Goal: Task Accomplishment & Management: Complete application form

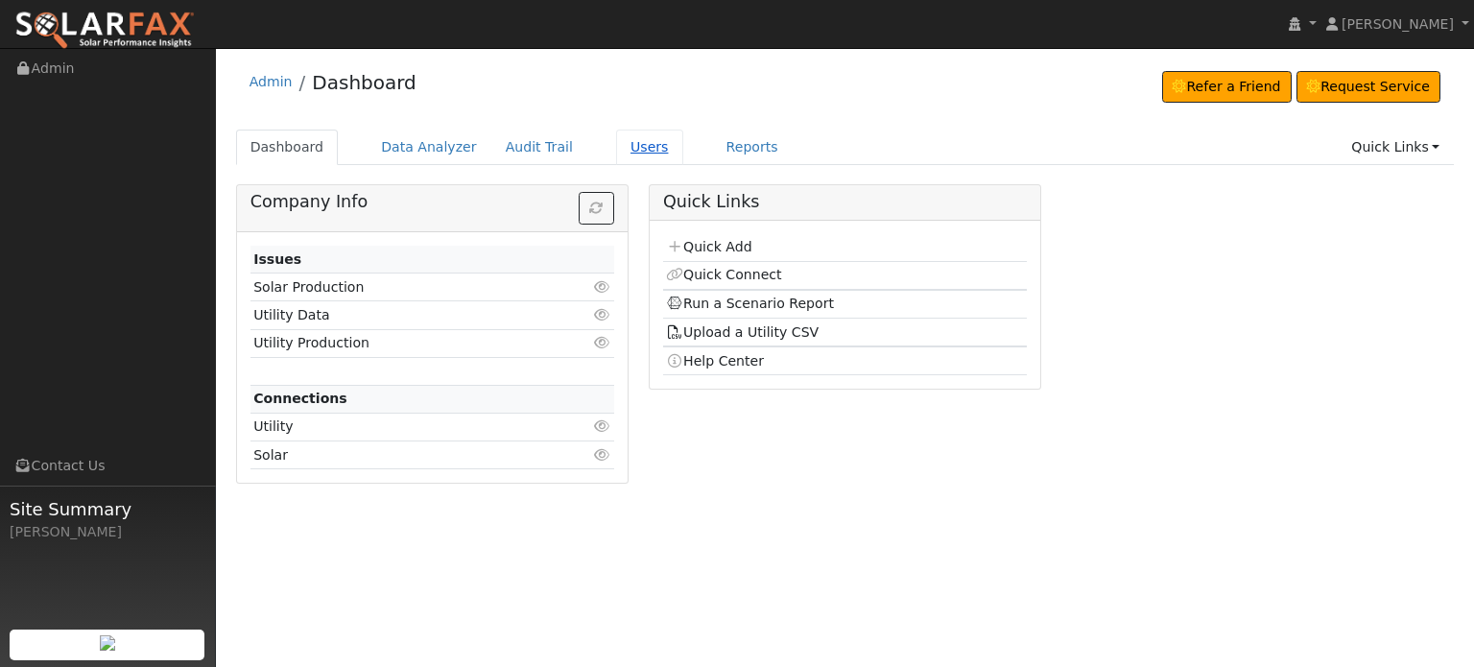
click at [616, 147] on link "Users" at bounding box center [649, 147] width 67 height 35
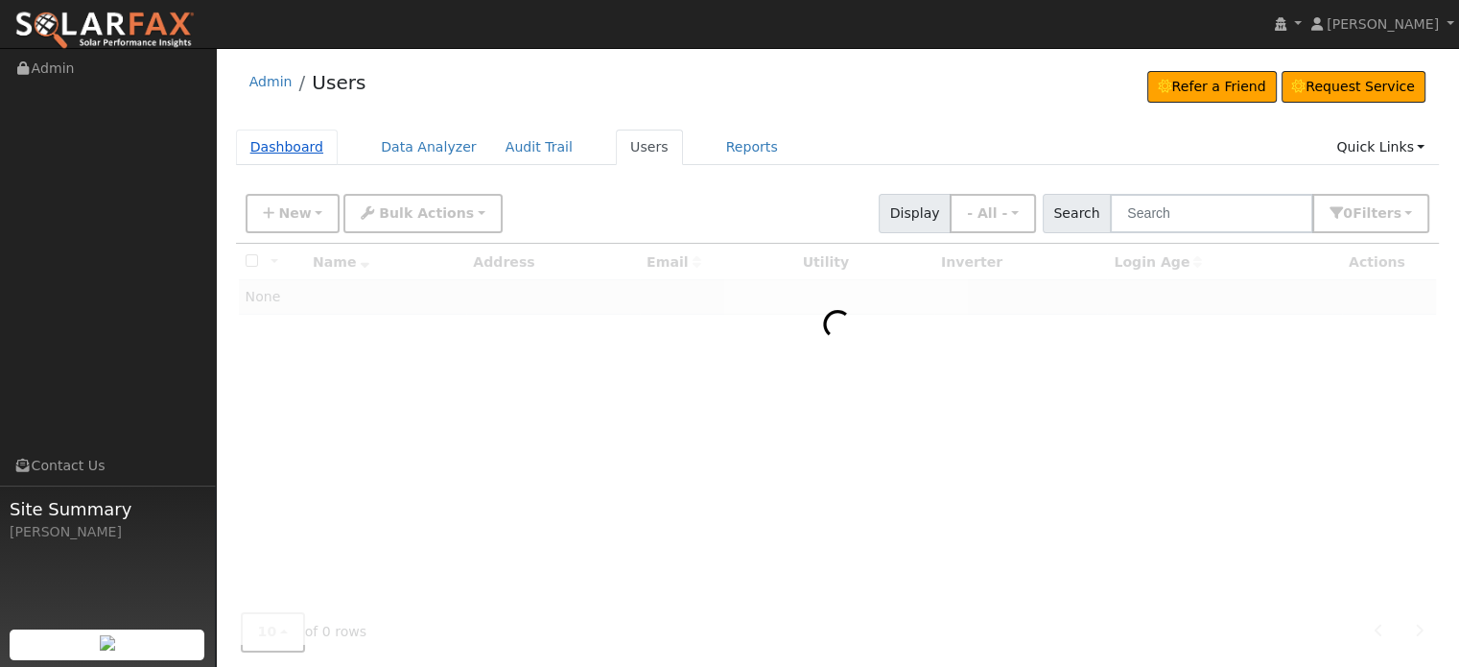
click at [290, 153] on link "Dashboard" at bounding box center [287, 147] width 103 height 35
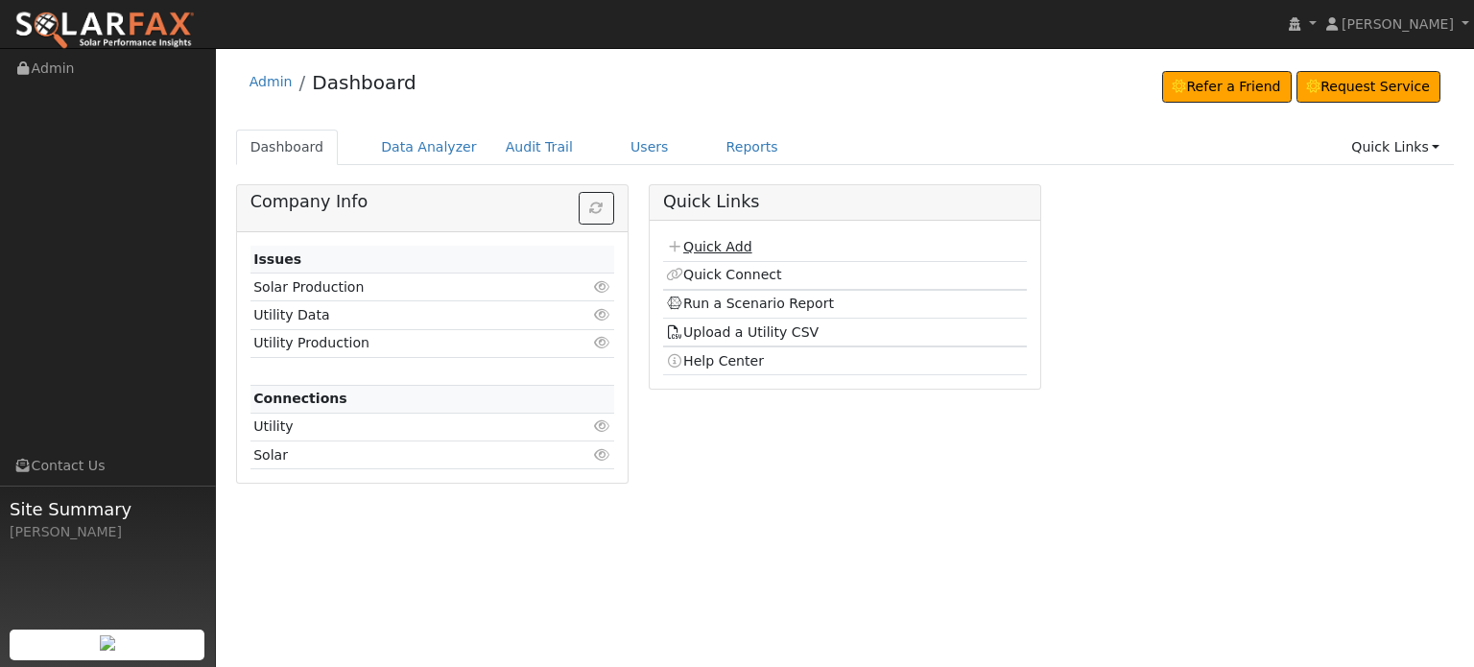
click at [728, 249] on link "Quick Add" at bounding box center [708, 246] width 85 height 15
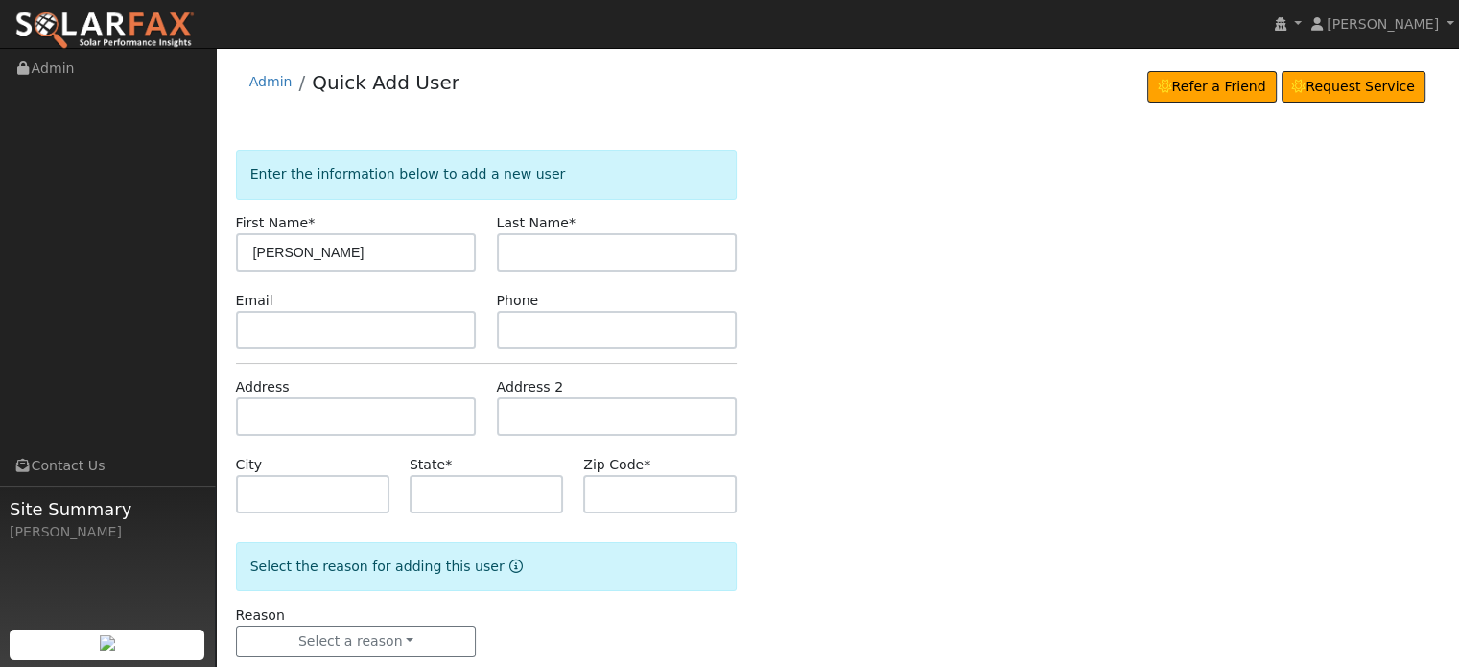
type input "[PERSON_NAME]"
type input "Alexander"
click at [234, 410] on div "Address" at bounding box center [355, 406] width 261 height 59
click at [250, 413] on input "text" at bounding box center [356, 416] width 241 height 38
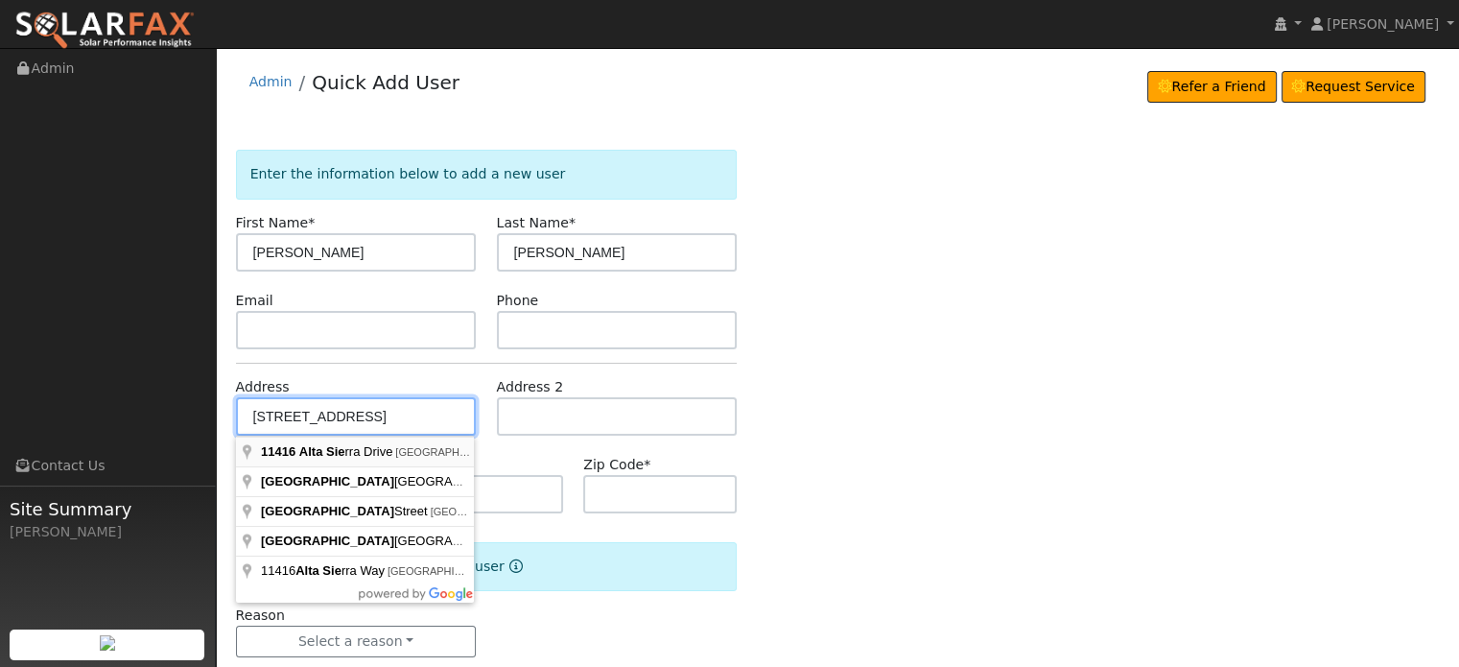
type input "11416 Alta Sierra Drive"
type input "Grass Valley"
type input "CA"
type input "95949"
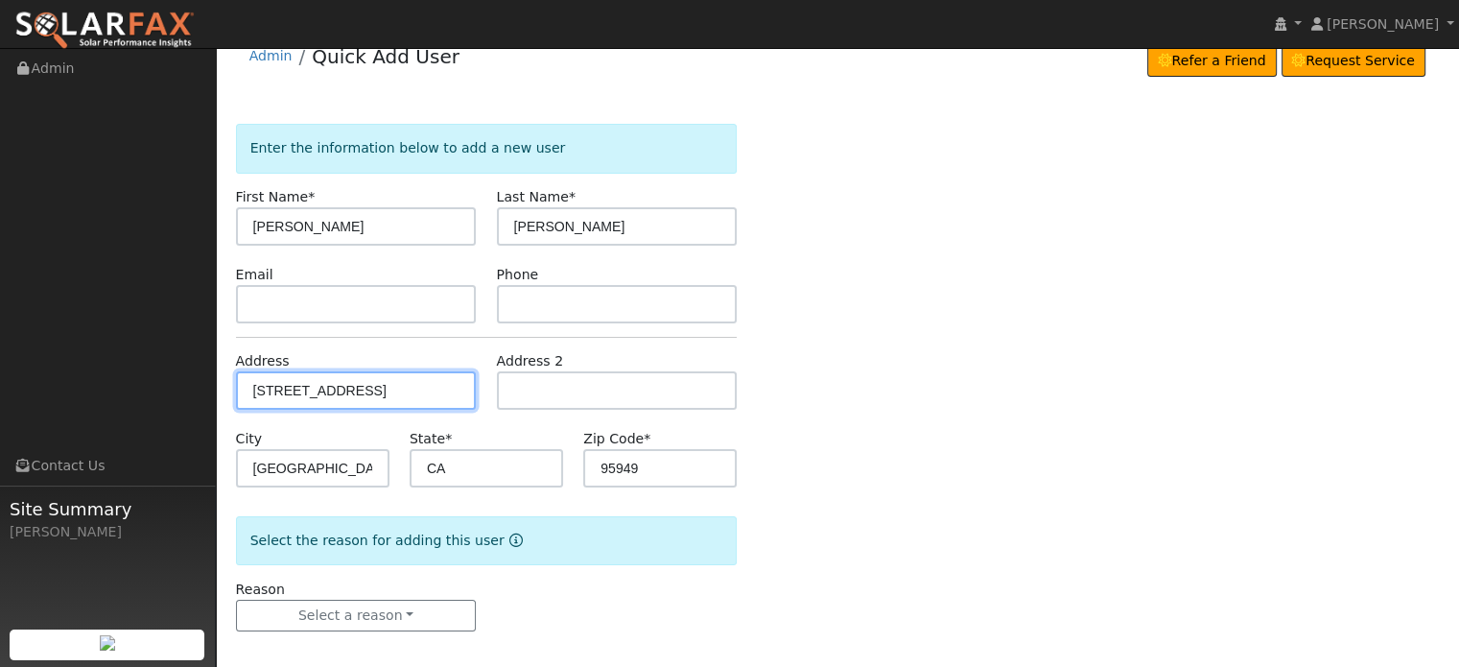
scroll to position [37, 0]
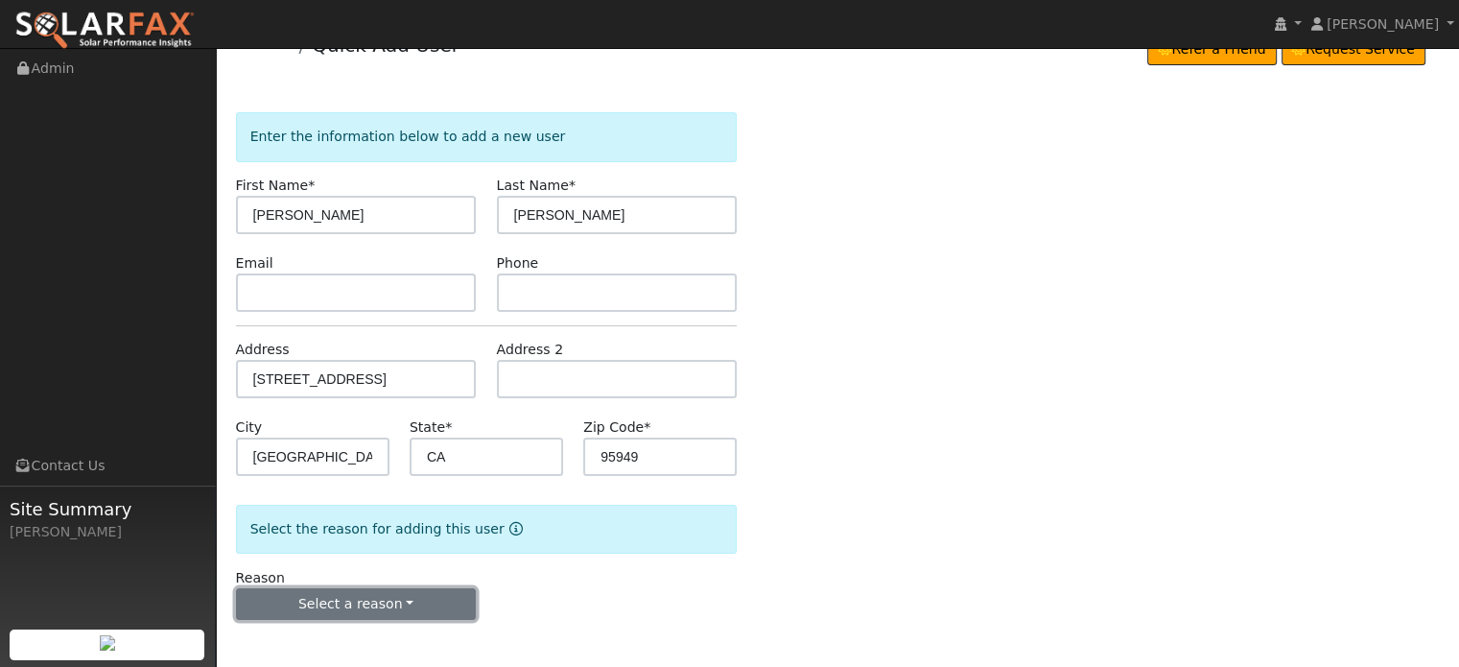
click at [331, 605] on button "Select a reason" at bounding box center [356, 604] width 241 height 33
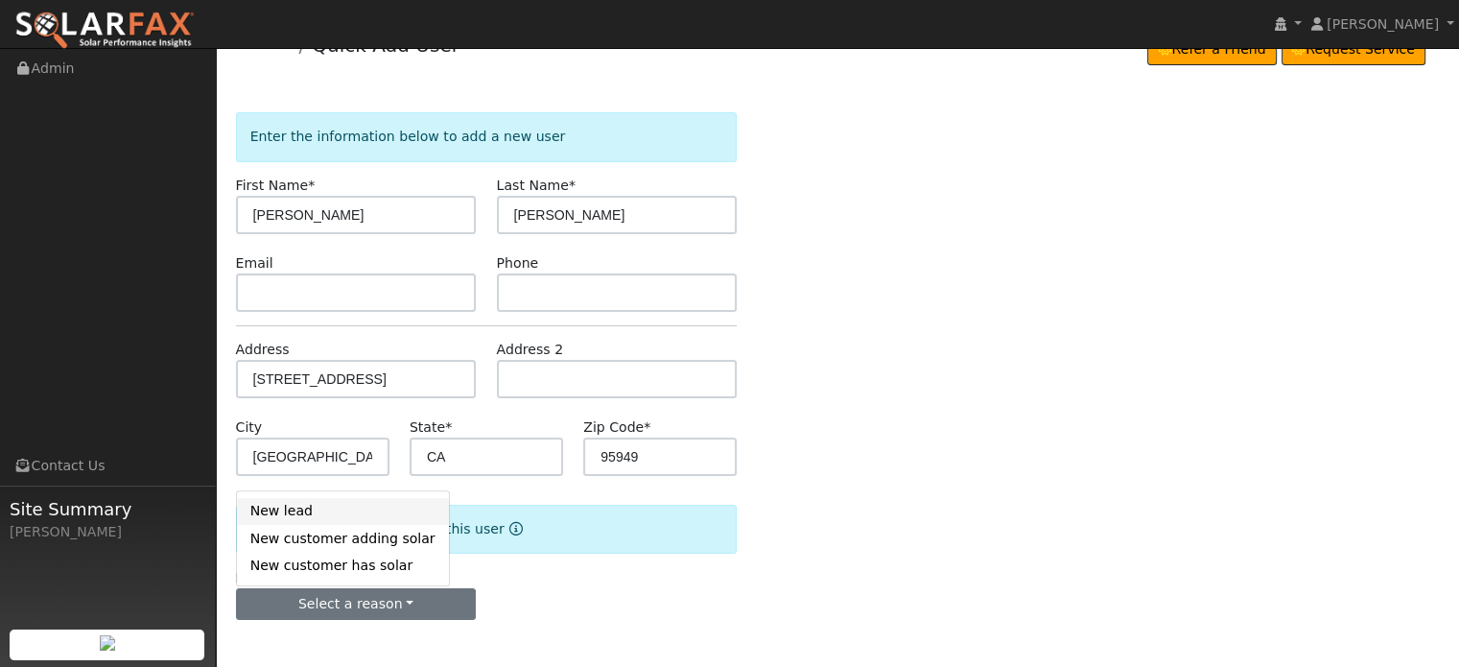
click at [295, 510] on link "New lead" at bounding box center [343, 511] width 212 height 27
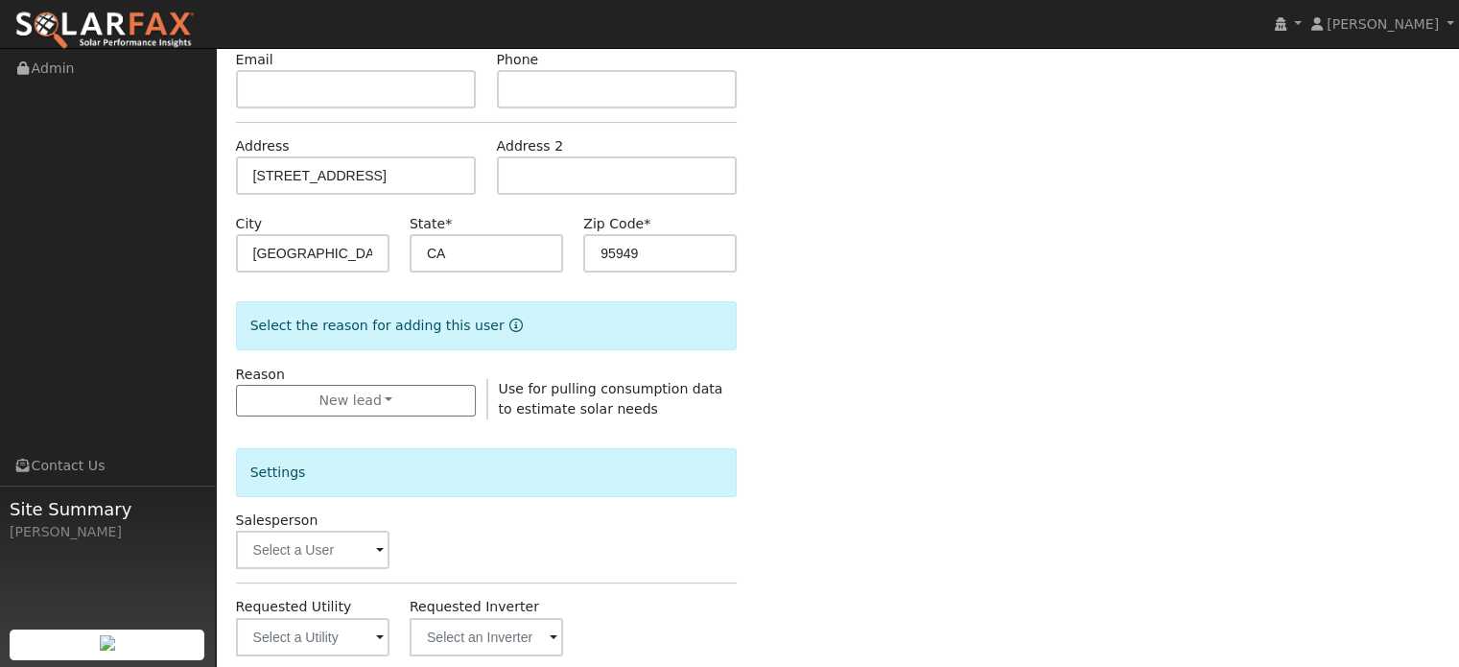
scroll to position [421, 0]
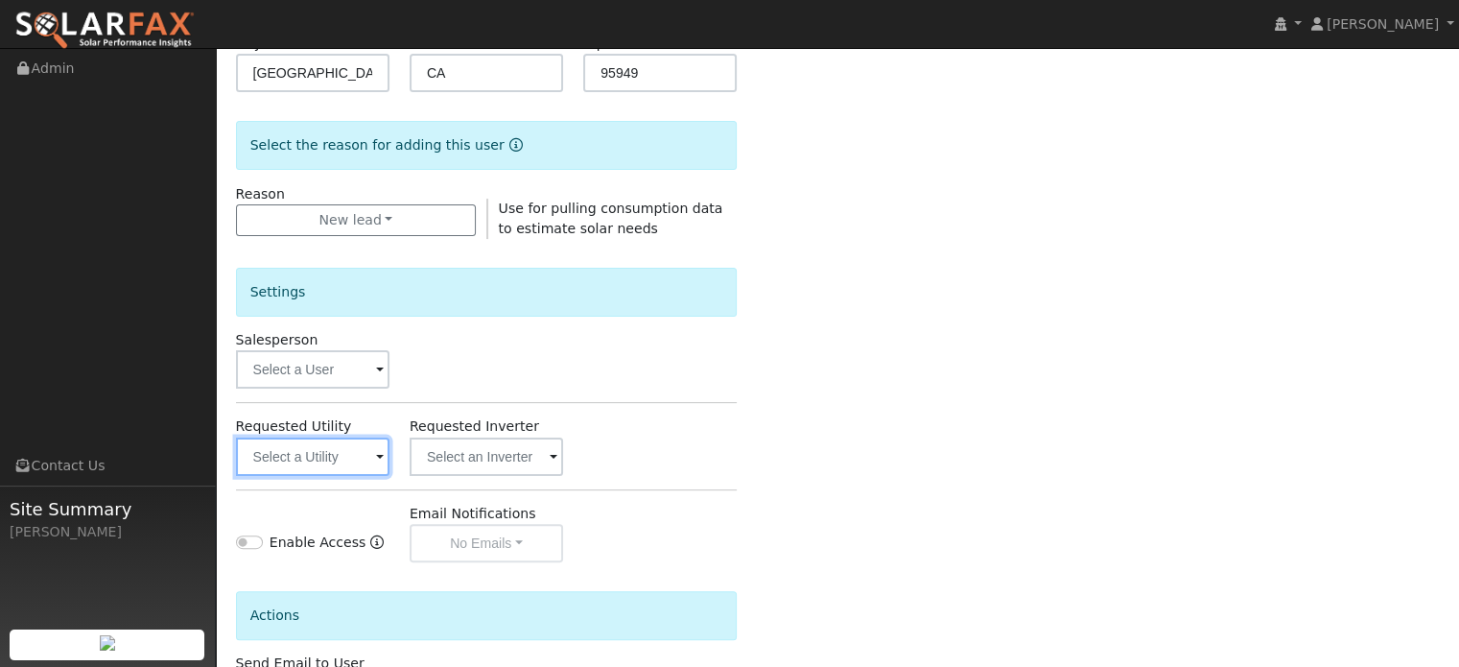
click at [285, 451] on input "text" at bounding box center [312, 456] width 153 height 38
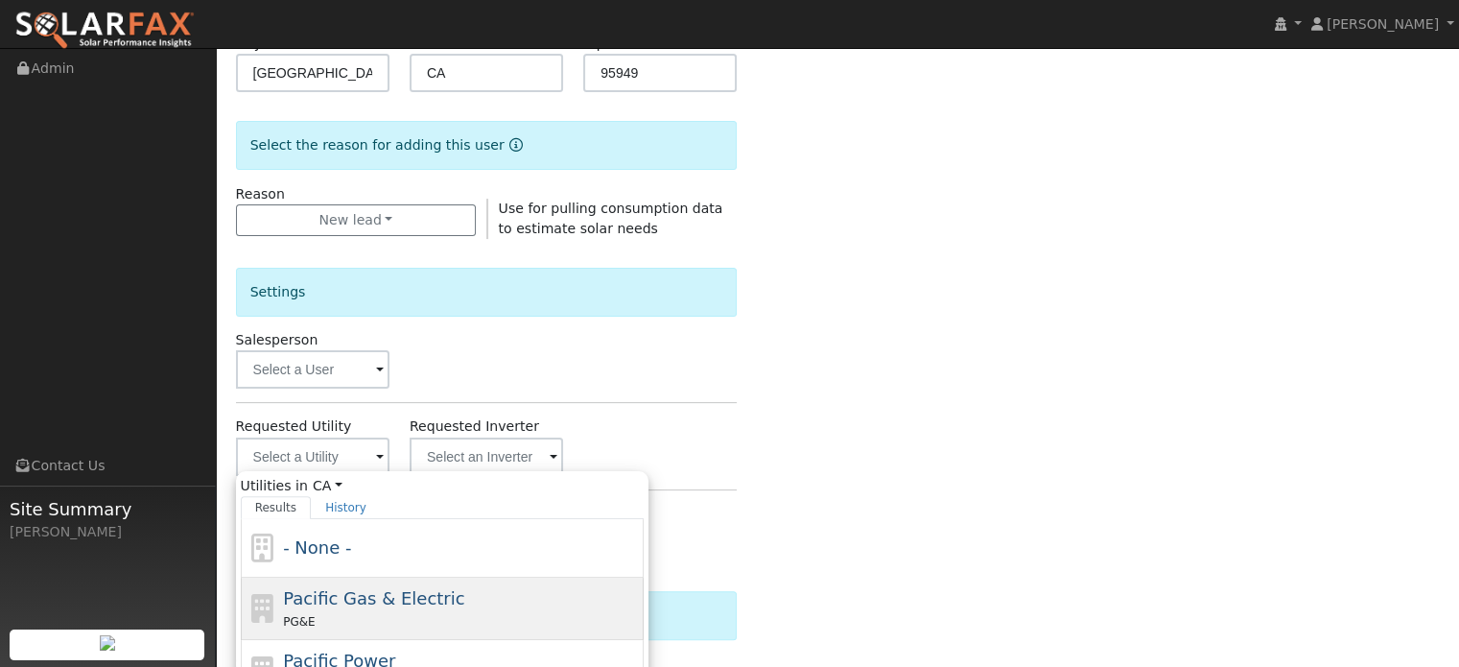
click at [314, 611] on div "PG&E" at bounding box center [461, 621] width 356 height 20
type input "Pacific Gas & Electric"
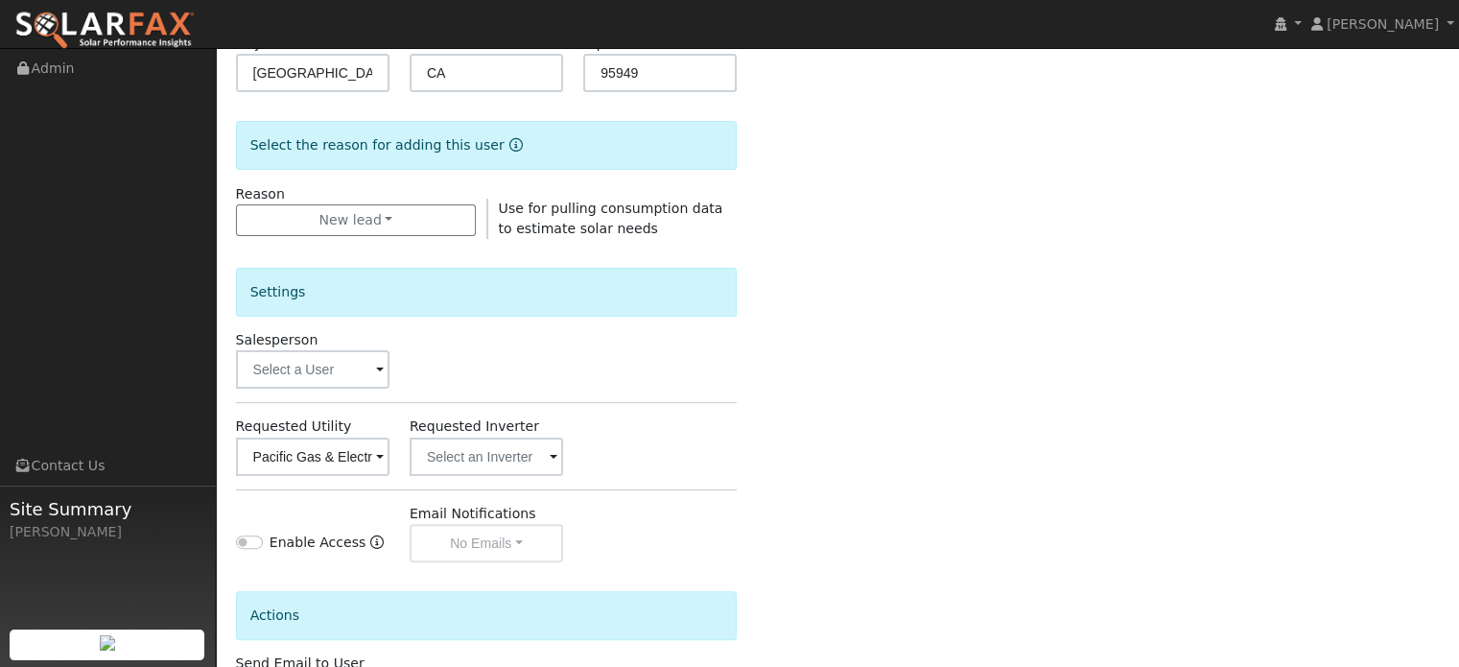
scroll to position [573, 0]
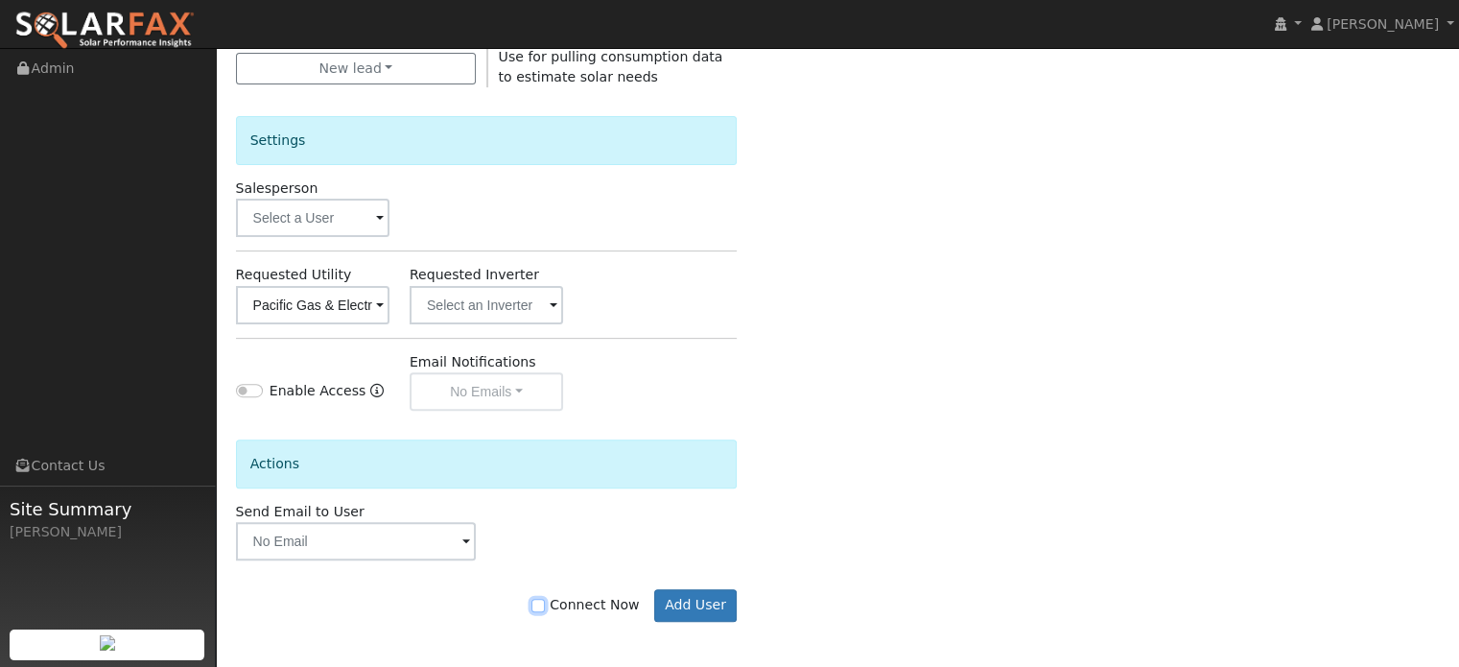
click at [545, 605] on input "Connect Now" at bounding box center [537, 605] width 13 height 13
checkbox input "true"
click at [687, 608] on button "Add User" at bounding box center [695, 605] width 83 height 33
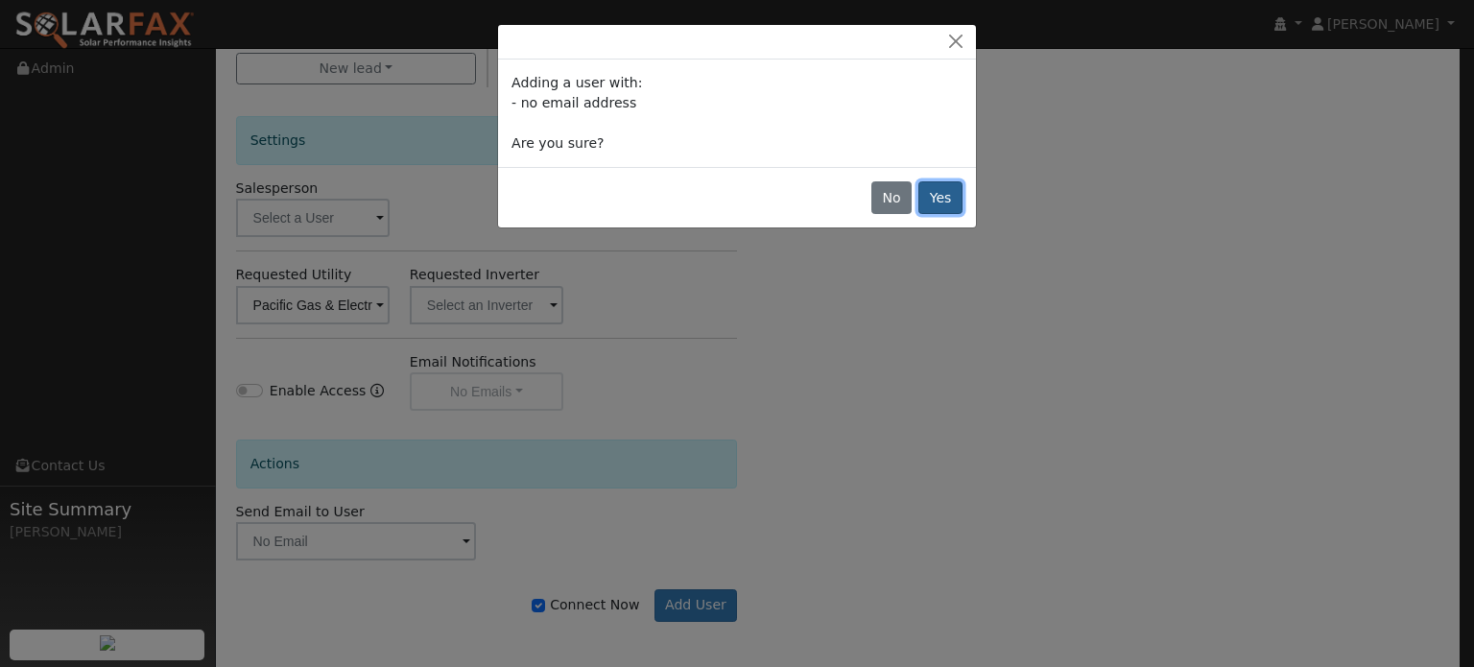
click at [951, 205] on button "Yes" at bounding box center [940, 197] width 44 height 33
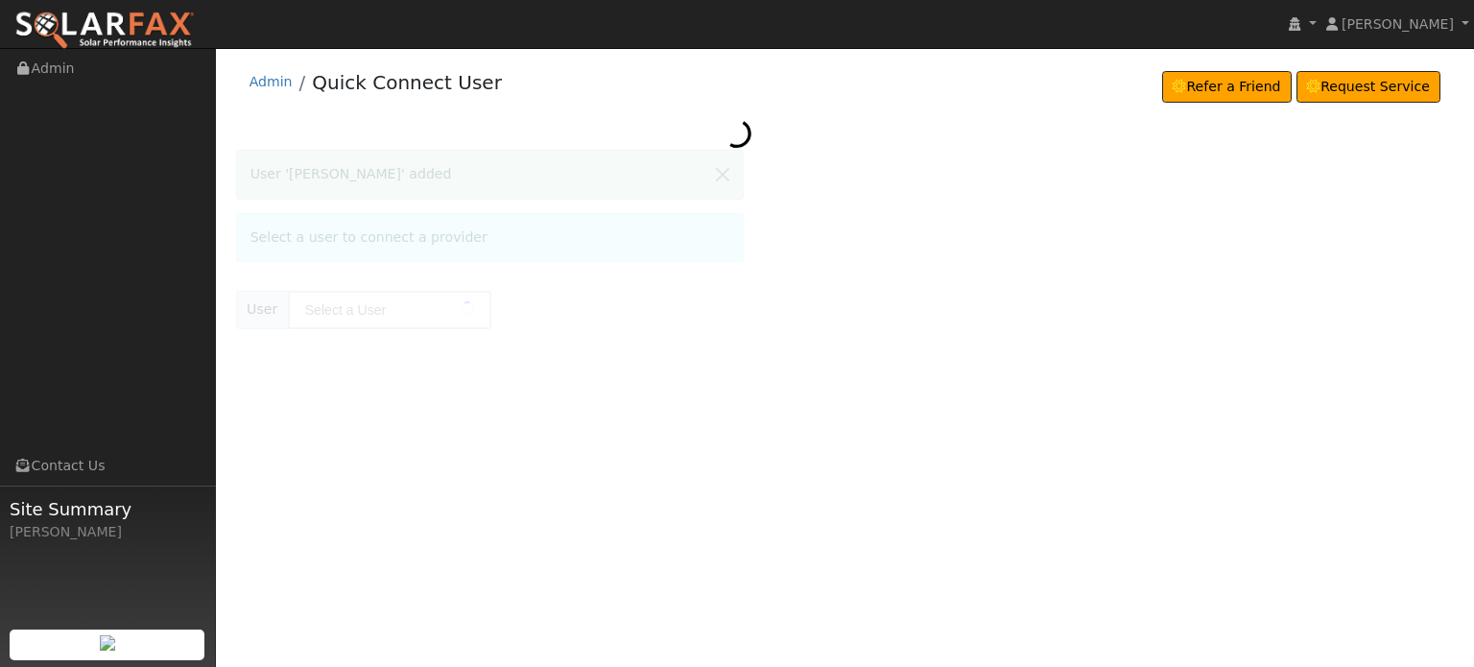
type input "[PERSON_NAME]"
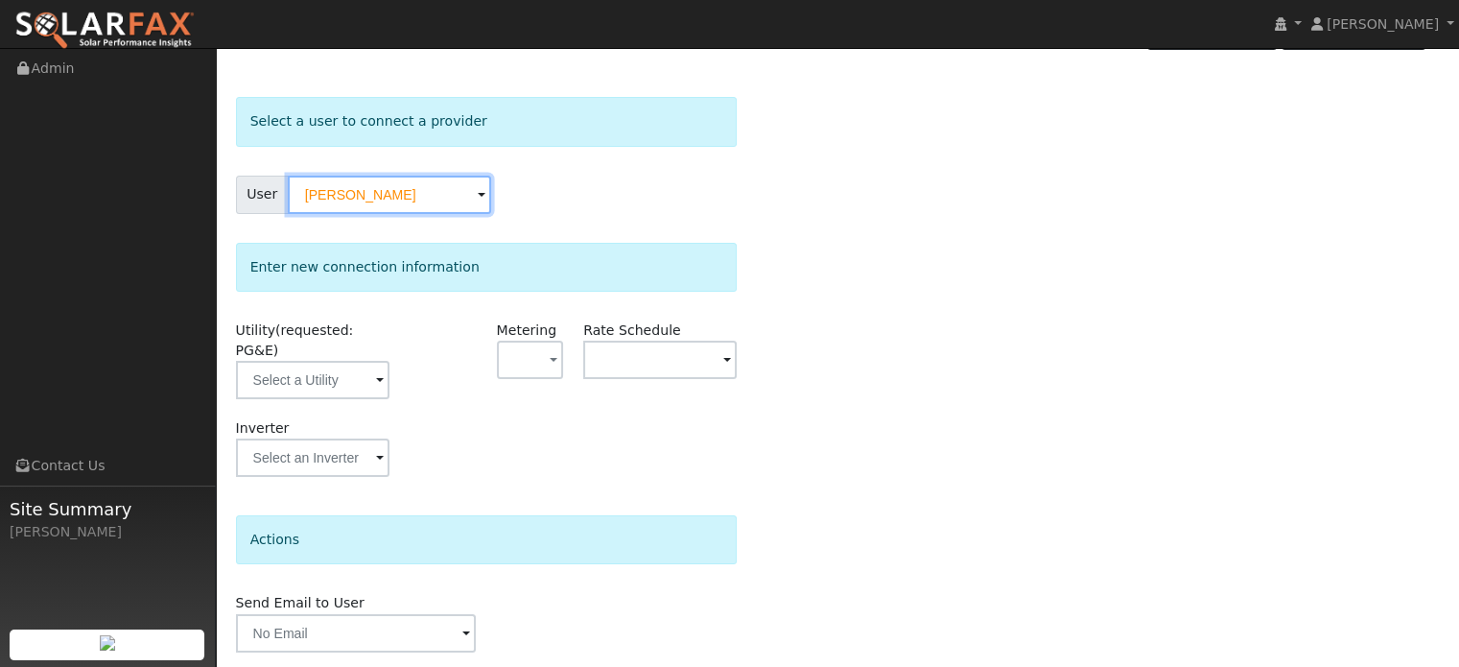
scroll to position [96, 0]
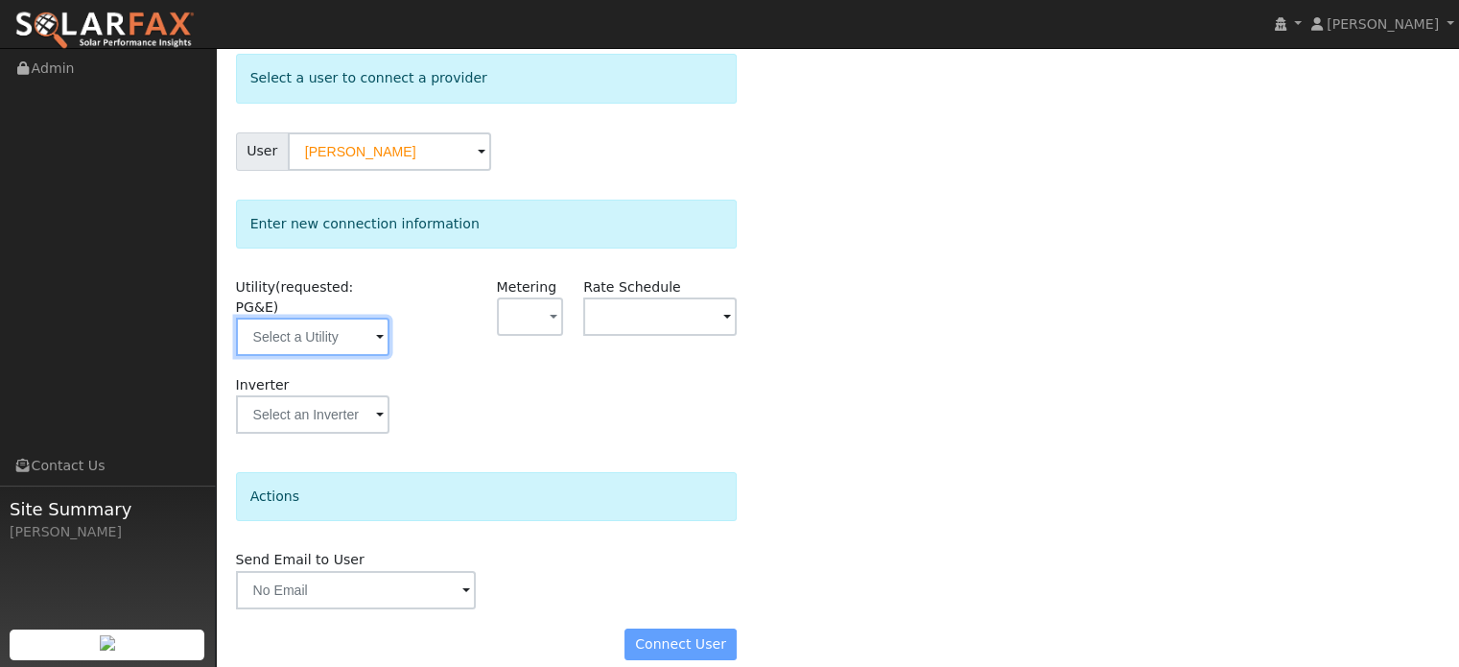
click at [309, 318] on input "text" at bounding box center [312, 337] width 153 height 38
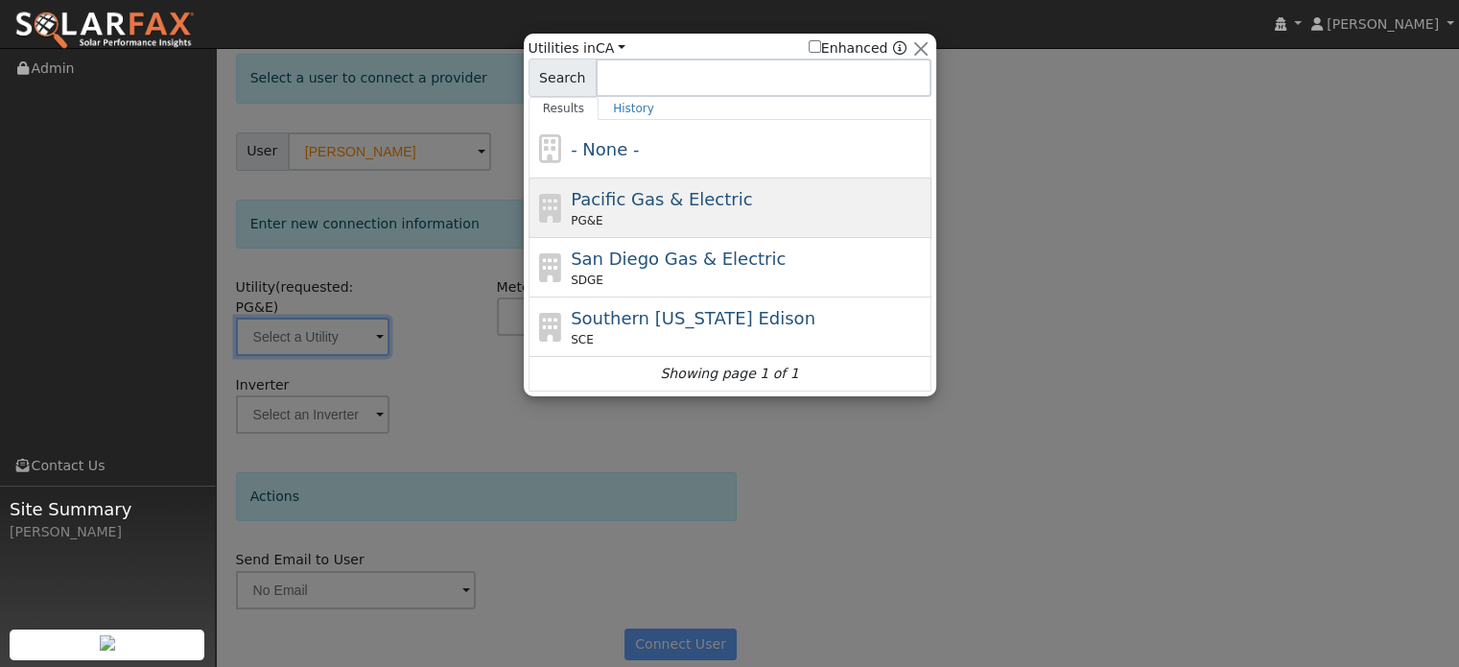
click at [700, 215] on div "PG&E" at bounding box center [749, 220] width 356 height 17
type input "PG&E"
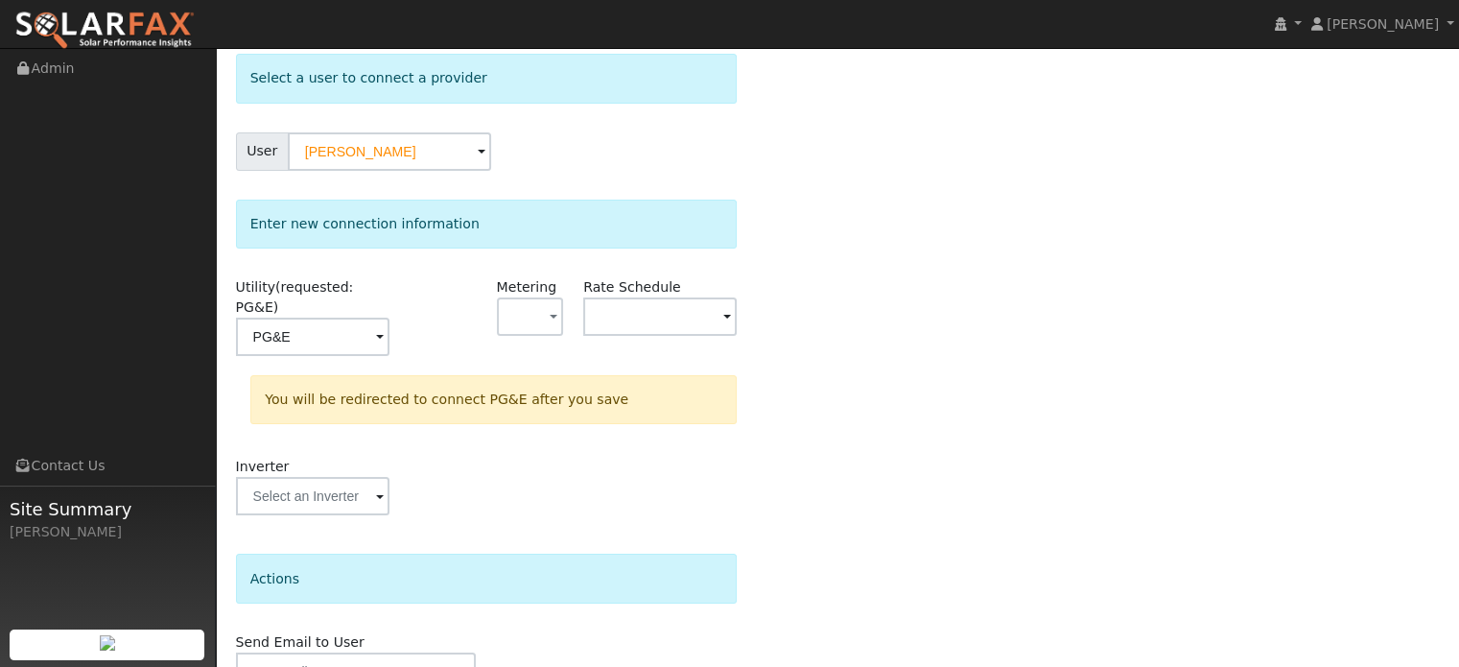
scroll to position [177, 0]
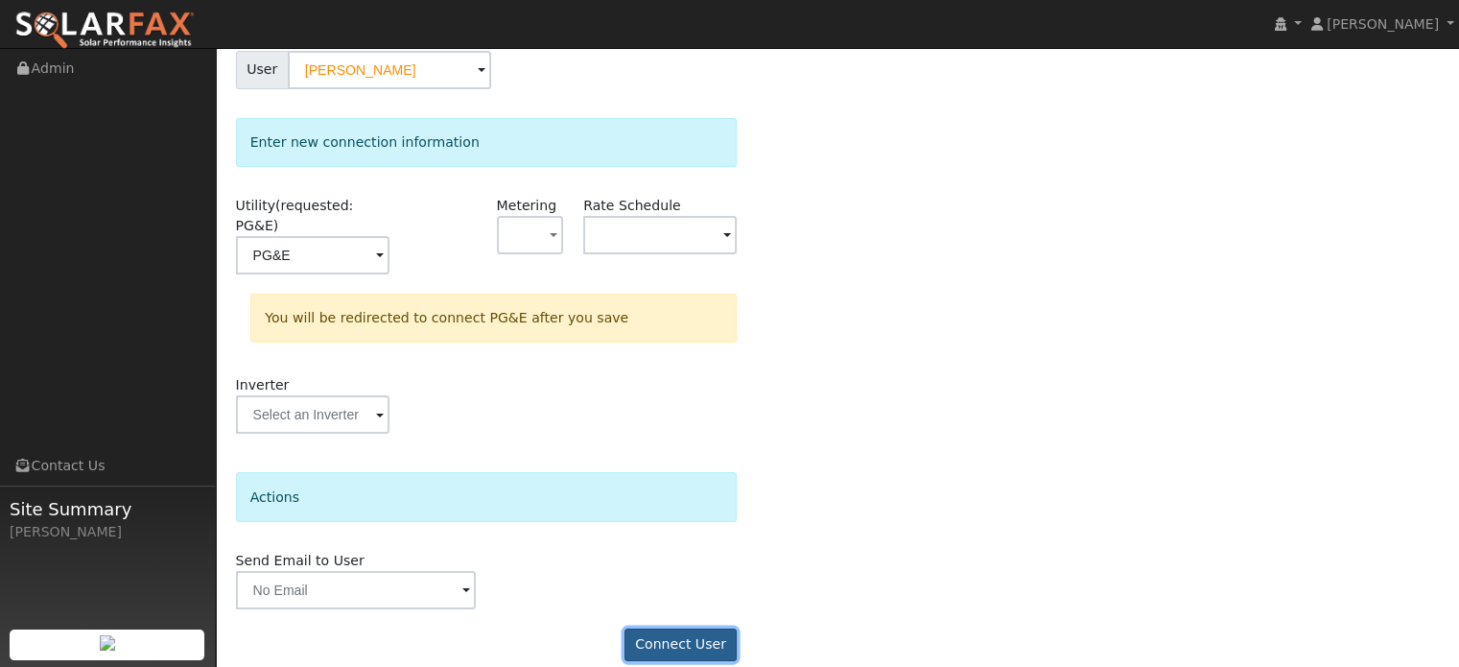
click at [681, 628] on button "Connect User" at bounding box center [681, 644] width 113 height 33
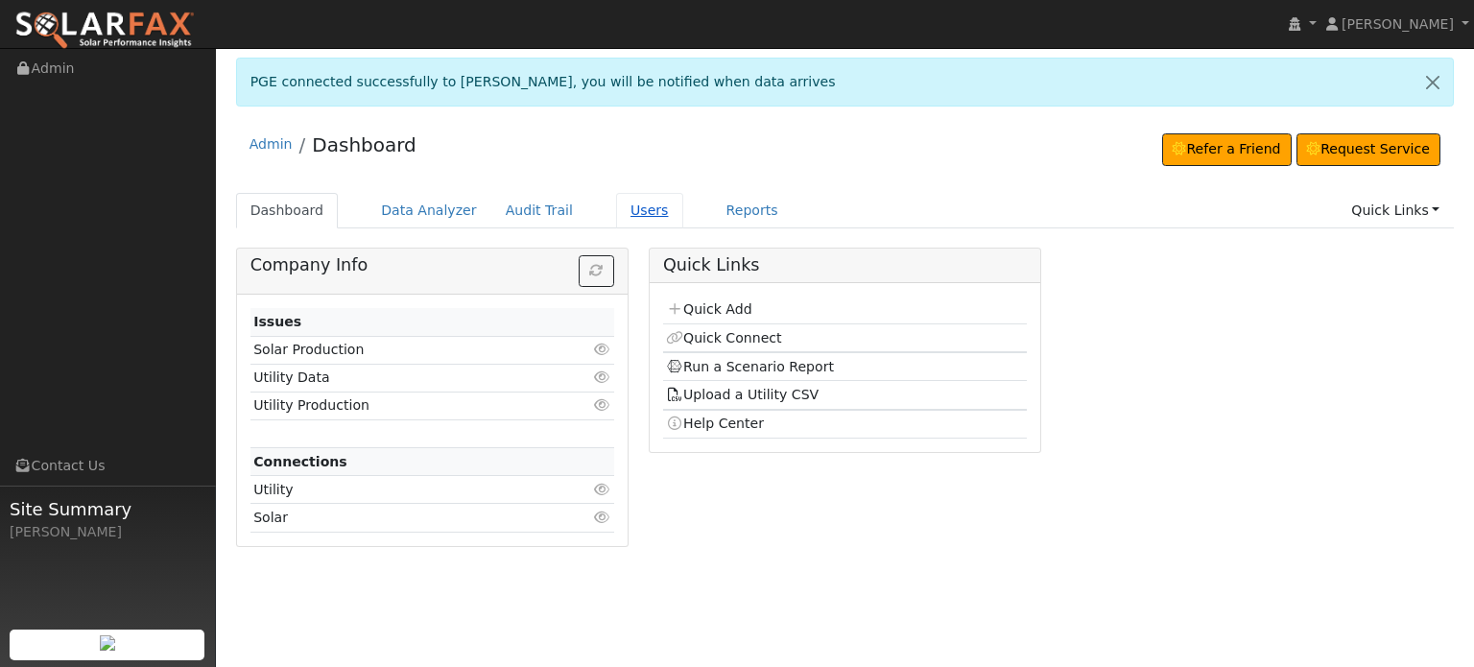
click at [629, 209] on link "Users" at bounding box center [649, 210] width 67 height 35
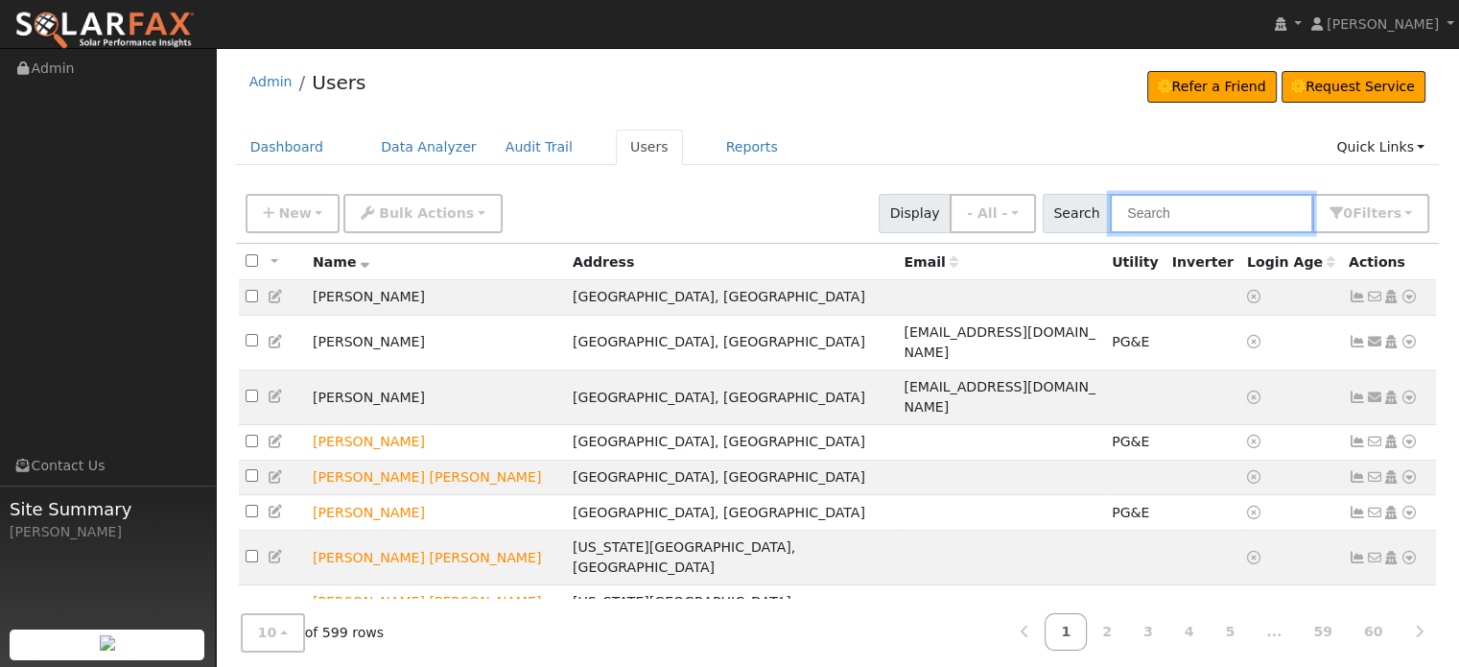
click at [1151, 203] on input "text" at bounding box center [1211, 213] width 203 height 39
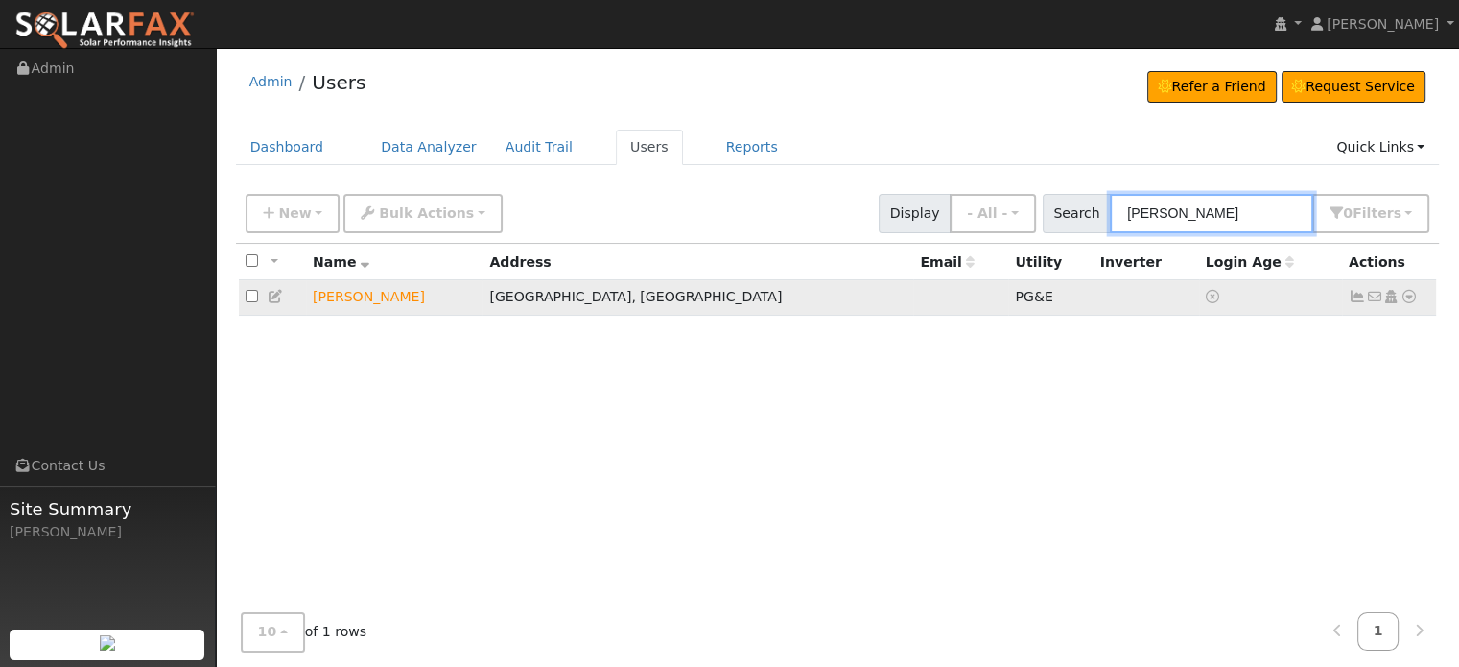
type input "[PERSON_NAME]"
click at [1354, 293] on icon at bounding box center [1357, 296] width 17 height 13
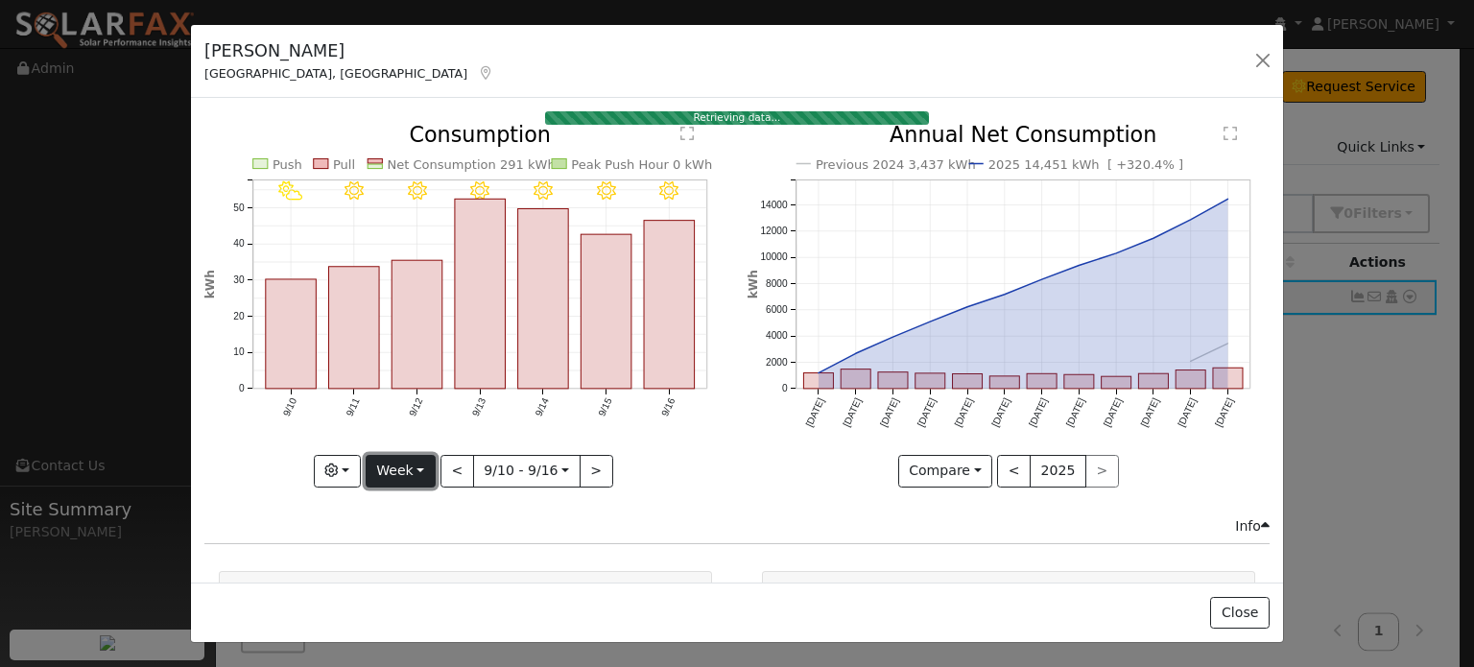
click at [422, 464] on button "Week" at bounding box center [401, 471] width 70 height 33
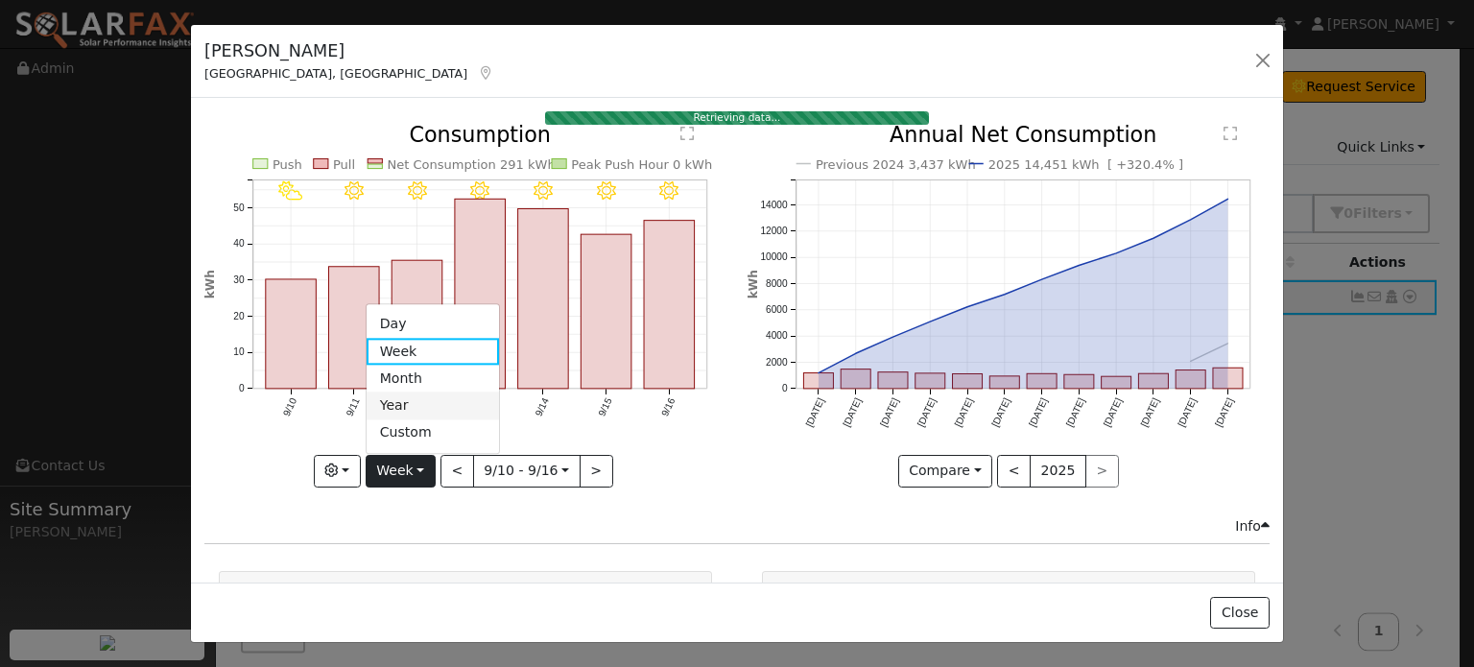
click at [399, 402] on link "Year" at bounding box center [432, 405] width 133 height 27
type input "[DATE]"
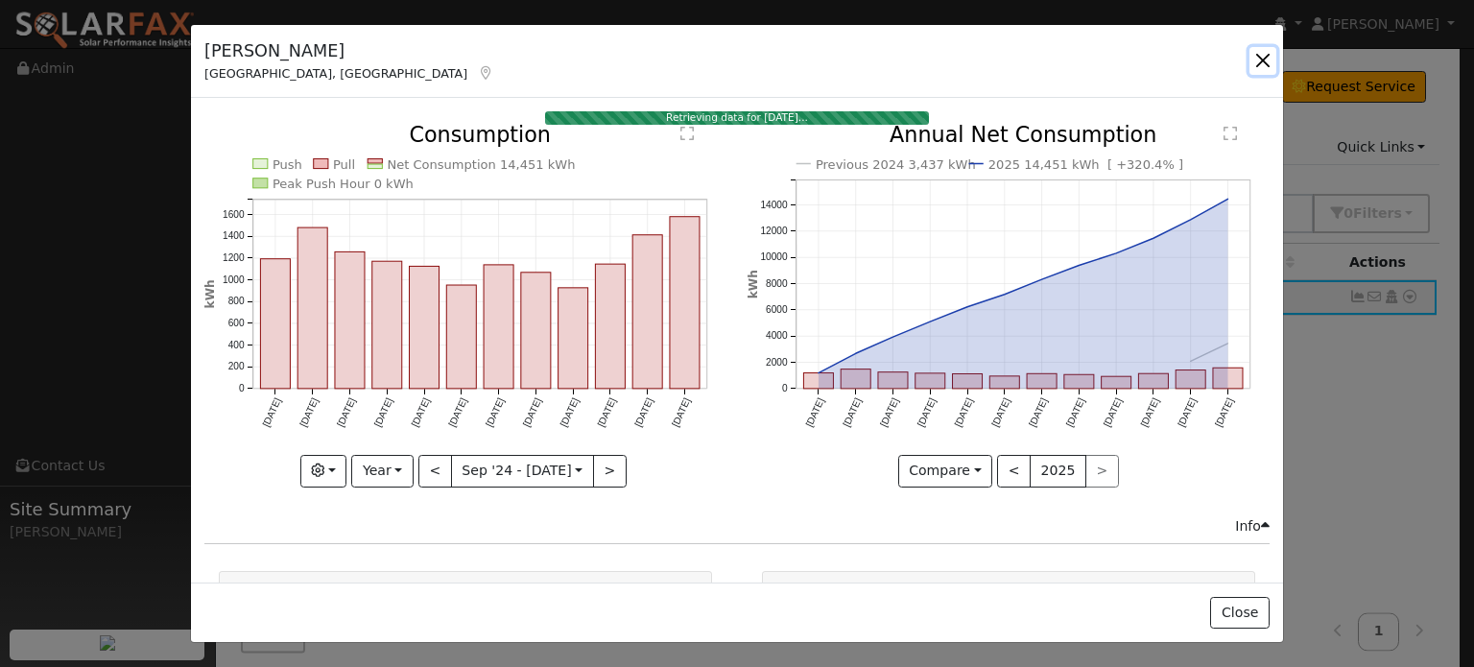
click at [1258, 53] on button "button" at bounding box center [1262, 60] width 27 height 27
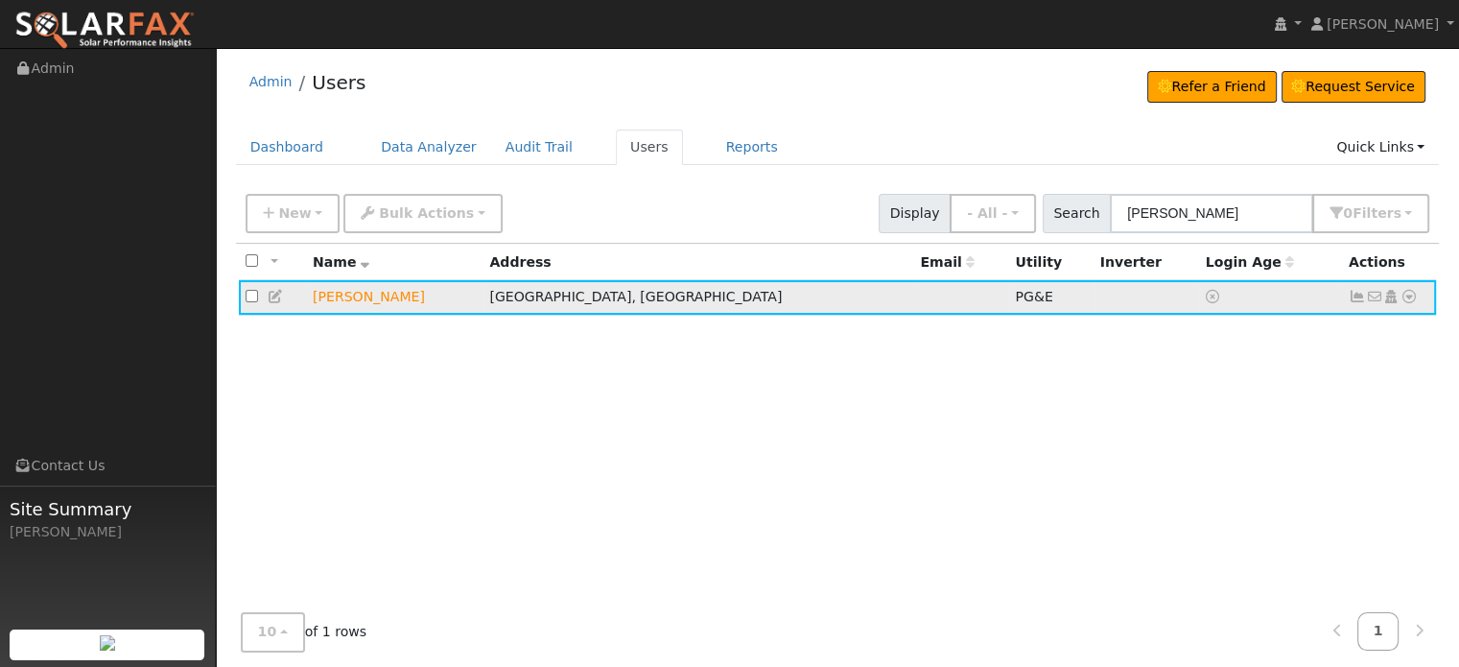
click at [1406, 292] on icon at bounding box center [1409, 296] width 17 height 13
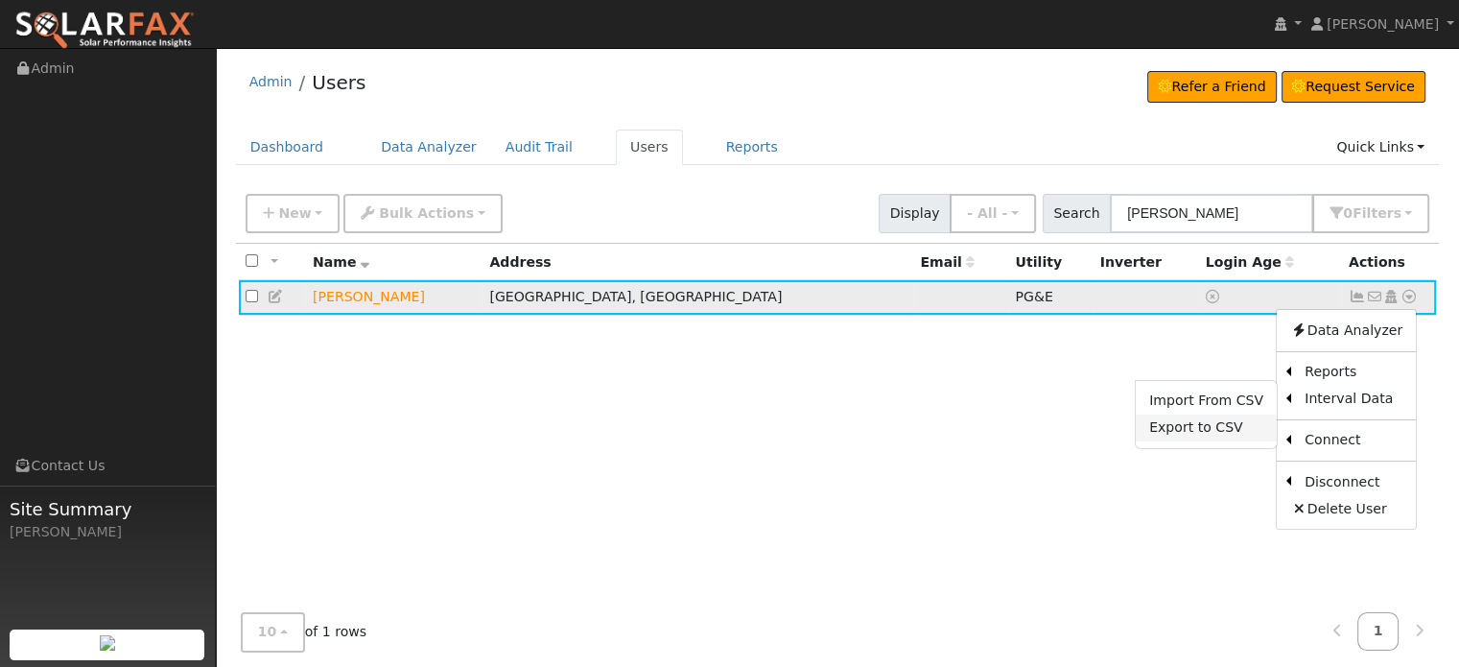
click at [1184, 436] on link "Export to CSV" at bounding box center [1206, 427] width 141 height 27
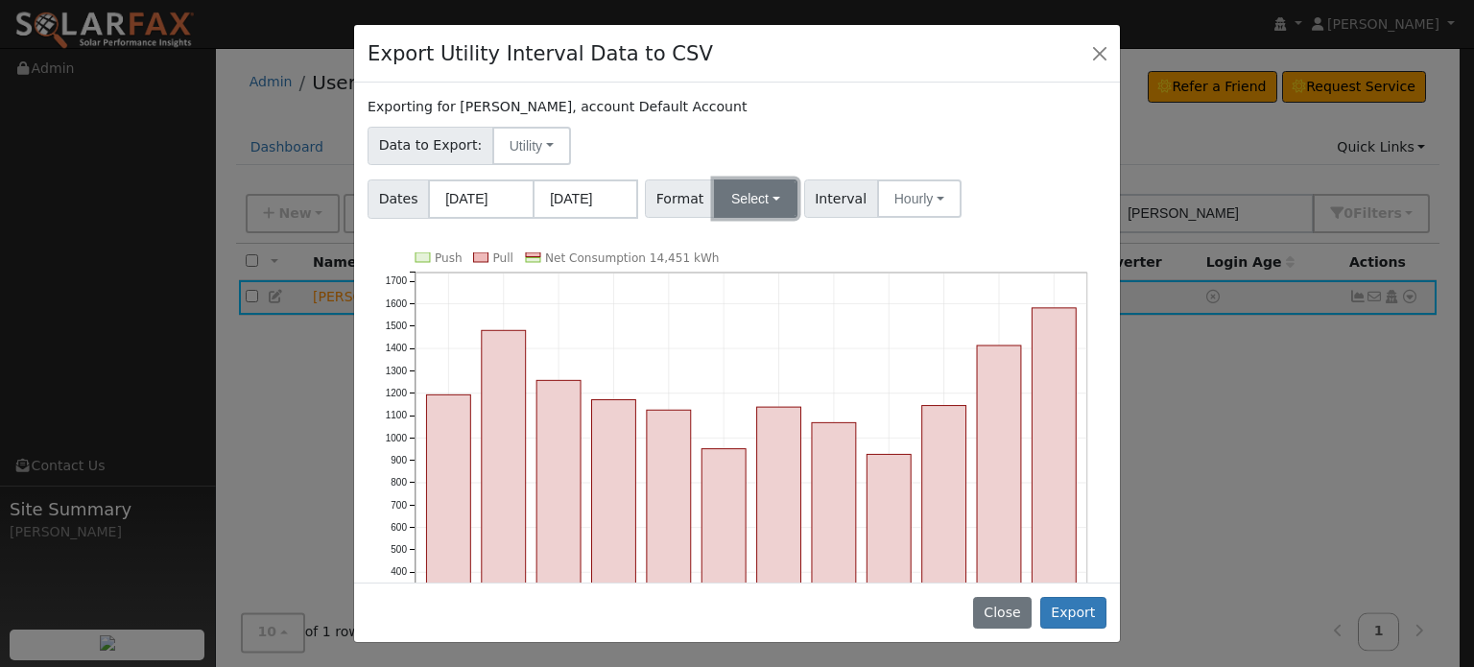
click at [765, 190] on button "Select" at bounding box center [755, 198] width 83 height 38
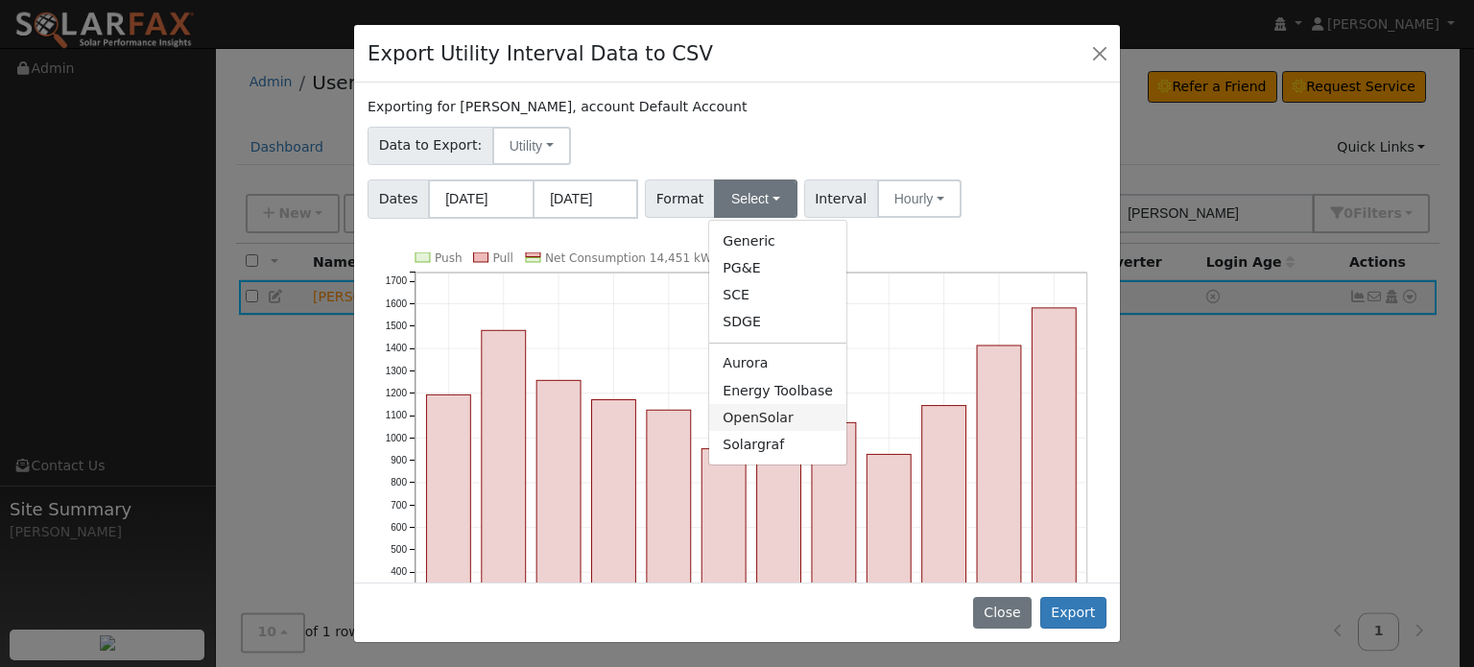
click at [760, 421] on link "OpenSolar" at bounding box center [777, 417] width 137 height 27
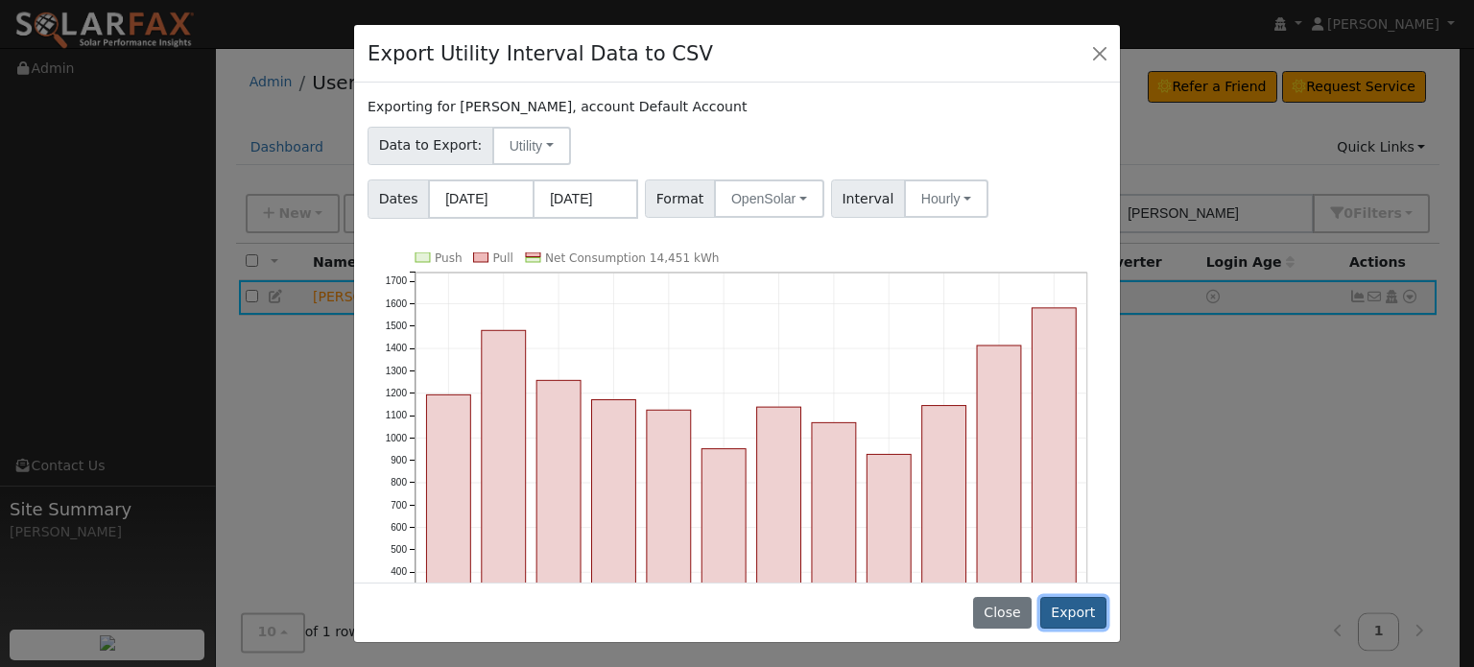
click at [1068, 621] on button "Export" at bounding box center [1073, 613] width 66 height 33
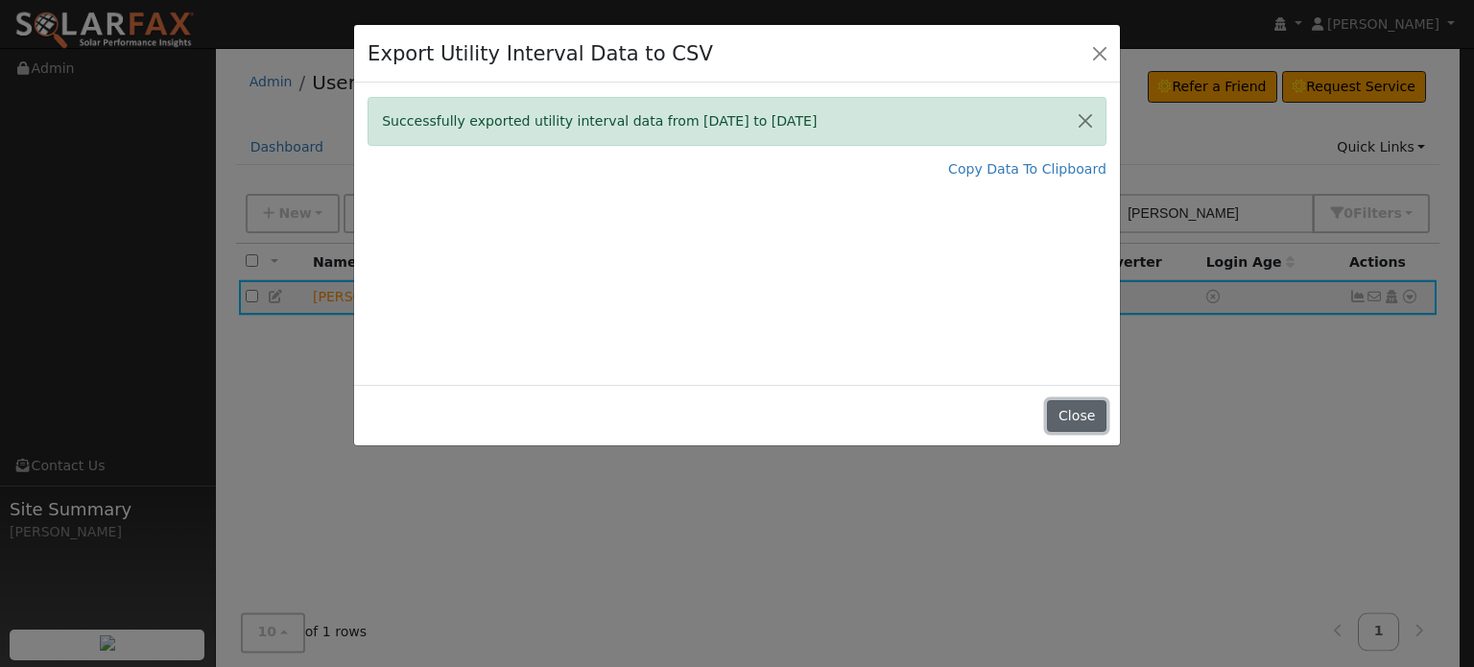
click at [1083, 406] on button "Close" at bounding box center [1076, 416] width 59 height 33
